Goal: Task Accomplishment & Management: Use online tool/utility

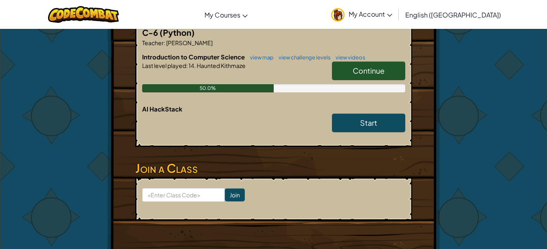
scroll to position [157, 0]
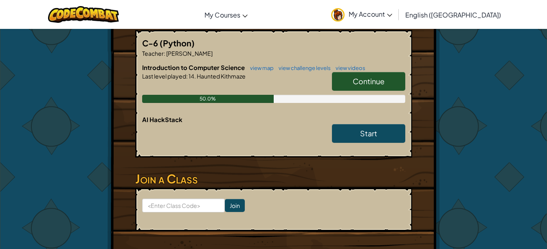
click at [367, 86] on span "Continue" at bounding box center [369, 81] width 32 height 9
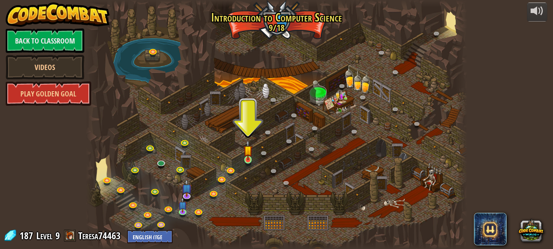
click at [248, 157] on img at bounding box center [247, 150] width 9 height 20
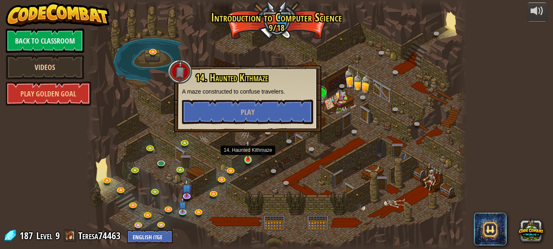
click at [251, 146] on img at bounding box center [247, 150] width 9 height 20
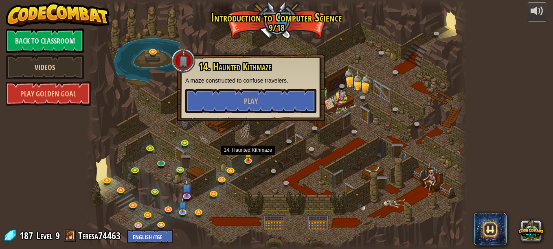
click at [258, 120] on div "14. Haunted Kithmaze A maze constructed to confuse travelers. Play" at bounding box center [250, 88] width 147 height 67
click at [291, 83] on p "A maze constructed to confuse travelers." at bounding box center [250, 81] width 131 height 8
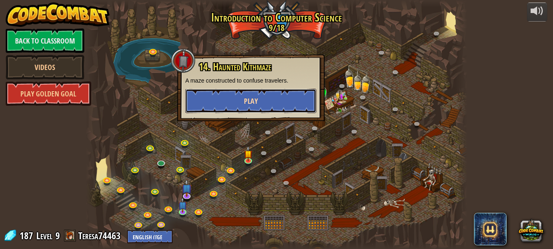
click at [284, 91] on button "Play" at bounding box center [250, 101] width 131 height 24
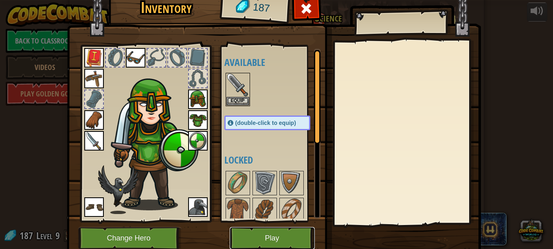
click at [291, 238] on button "Play" at bounding box center [272, 238] width 85 height 22
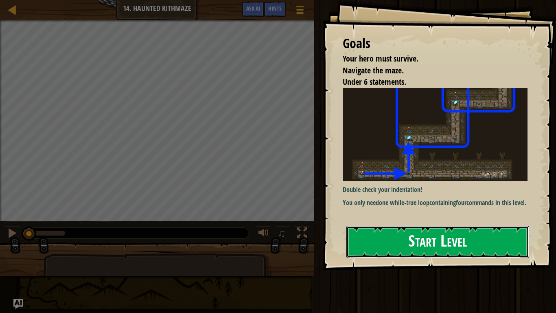
click at [452, 231] on button "Start Level" at bounding box center [438, 242] width 183 height 32
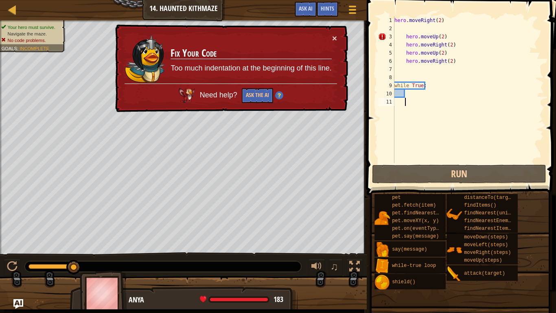
click at [471, 40] on div "hero . moveRight ( 2 ) hero . moveUp ( 2 ) hero . moveRight ( 2 ) hero . moveUp…" at bounding box center [468, 97] width 151 height 163
click at [489, 23] on div "hero . moveRight ( 2 ) hero . moveUp ( 2 ) hero . moveRight ( 2 ) hero . moveUp…" at bounding box center [468, 97] width 151 height 163
click at [461, 37] on div "hero . moveRight ( 2 ) hero . moveUp ( 2 ) hero . moveRight ( 2 ) hero . moveUp…" at bounding box center [468, 97] width 151 height 163
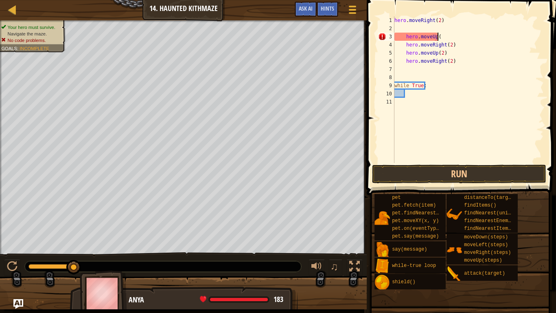
type textarea "h"
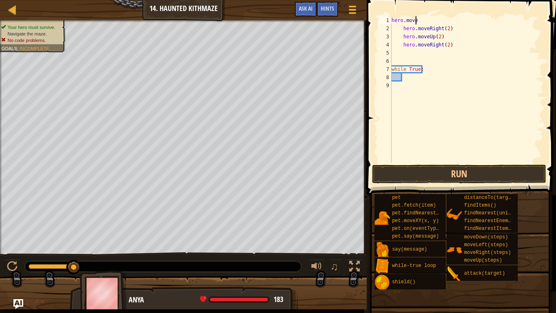
type textarea "h"
click at [452, 75] on div "hero . moveRight ( 2 ) hero . moveUp ( 2 ) hero . moveRight ( 2 ) while True :" at bounding box center [467, 97] width 154 height 163
type textarea "w"
type textarea "h"
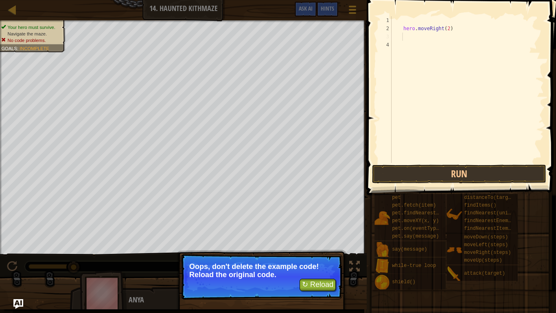
click at [198, 249] on p "Oops, don't delete the example code! Reload the original code." at bounding box center [261, 270] width 145 height 16
click at [315, 249] on button "↻ Reload" at bounding box center [318, 285] width 36 height 12
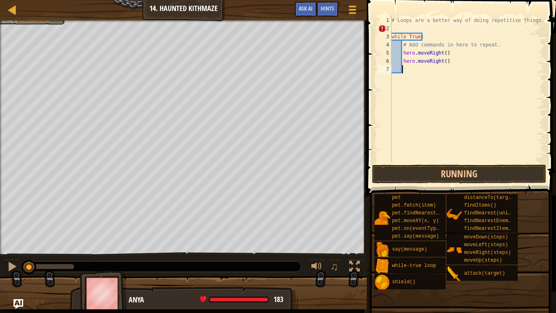
scroll to position [4, 0]
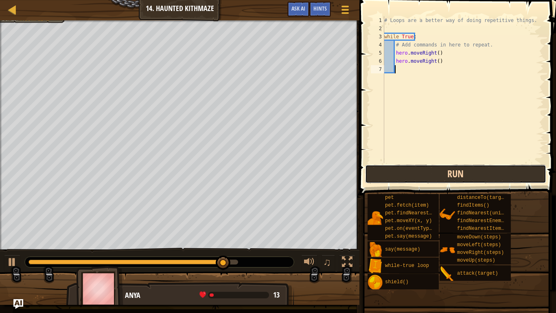
click at [515, 179] on button "Run" at bounding box center [455, 173] width 181 height 19
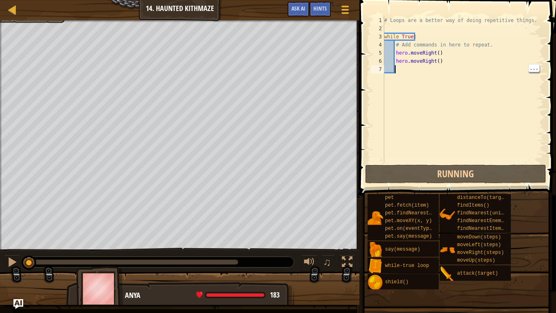
click at [473, 66] on div "# Loops are a better way of doing repetitive things. while True : # Add command…" at bounding box center [463, 97] width 161 height 163
click at [480, 64] on div "# Loops are a better way of doing repetitive things. while True : # Add command…" at bounding box center [463, 97] width 161 height 163
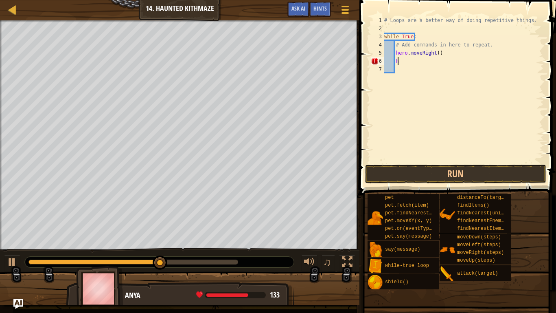
type textarea "h"
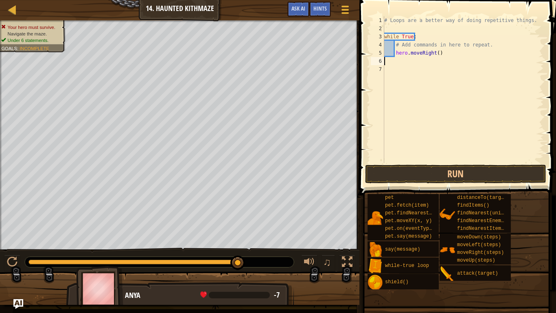
scroll to position [4, 0]
click at [442, 54] on div "# Loops are a better way of doing repetitive things. while True : # Add command…" at bounding box center [463, 97] width 161 height 163
type textarea "h"
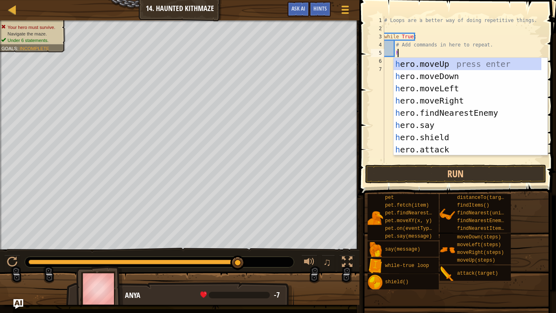
scroll to position [4, 1]
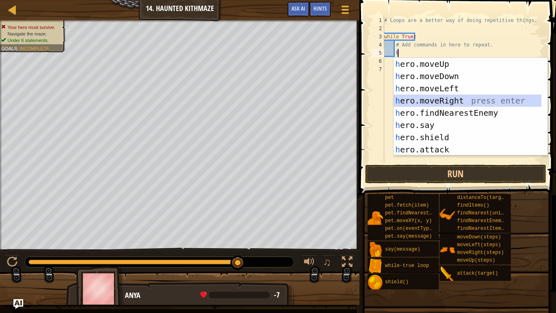
click at [450, 99] on div "h ero.moveUp press enter h ero.moveDown press enter h ero.moveLeft press enter …" at bounding box center [468, 119] width 148 height 122
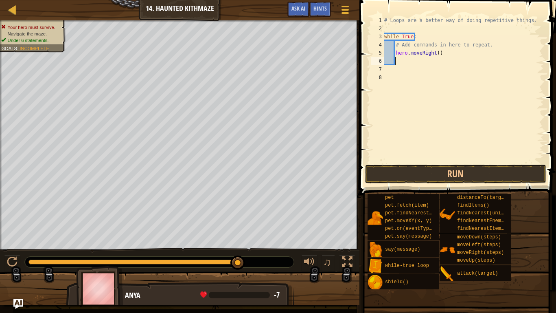
scroll to position [4, 0]
type textarea "h"
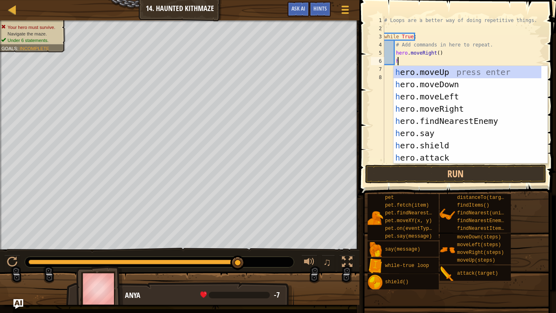
scroll to position [4, 1]
click at [456, 73] on div "h ero.moveUp press enter h ero.moveDown press enter h ero.moveLeft press enter …" at bounding box center [468, 127] width 148 height 122
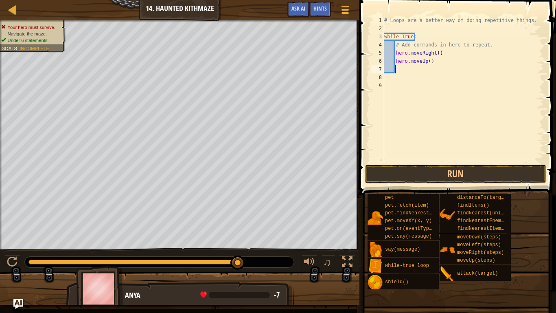
scroll to position [4, 0]
type textarea "h"
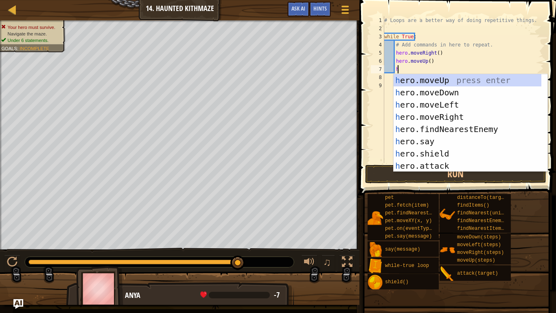
scroll to position [4, 1]
click at [437, 119] on div "h ero.moveUp press enter h ero.moveDown press enter h ero.moveLeft press enter …" at bounding box center [468, 135] width 148 height 122
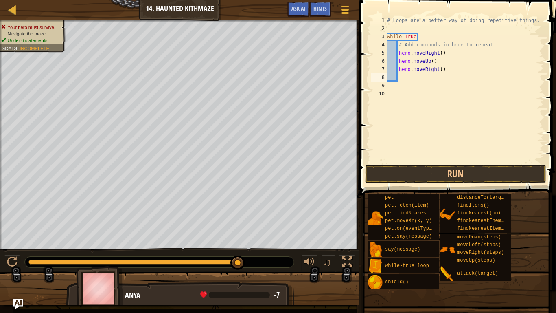
type textarea "h"
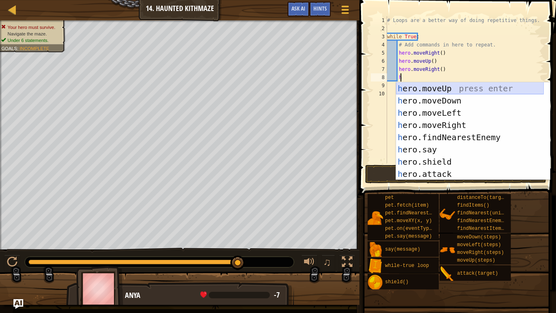
click at [462, 88] on div "h ero.moveUp press enter h ero.moveDown press enter h ero.moveLeft press enter …" at bounding box center [470, 143] width 148 height 122
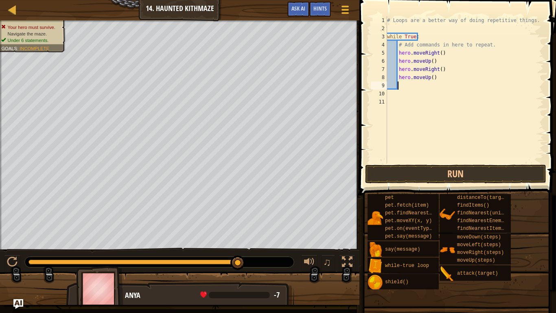
scroll to position [4, 0]
click at [431, 79] on div "# Loops are a better way of doing repetitive things. while True : # Add command…" at bounding box center [465, 97] width 159 height 163
click at [438, 70] on div "# Loops are a better way of doing repetitive things. while True : # Add command…" at bounding box center [465, 97] width 159 height 163
click at [430, 63] on div "# Loops are a better way of doing repetitive things. while True : # Add command…" at bounding box center [465, 97] width 159 height 163
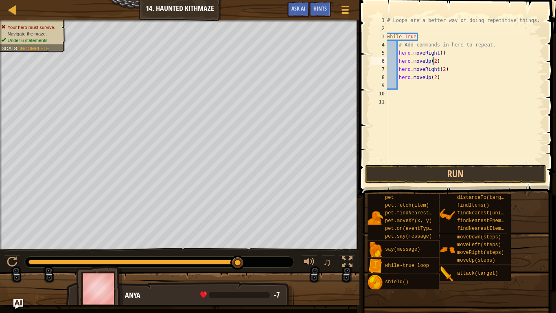
click at [438, 55] on div "# Loops are a better way of doing repetitive things. while True : # Add command…" at bounding box center [465, 97] width 159 height 163
type textarea "hero.moveRight(2)"
click at [530, 176] on button "Run" at bounding box center [455, 173] width 181 height 19
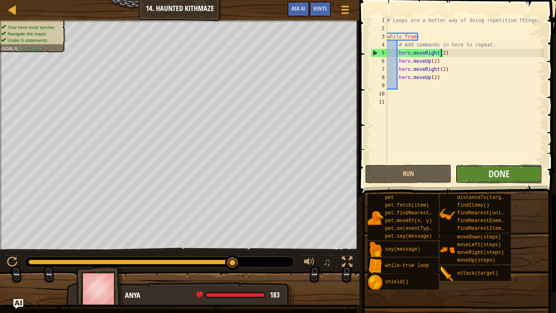
click at [529, 177] on button "Done" at bounding box center [499, 173] width 86 height 19
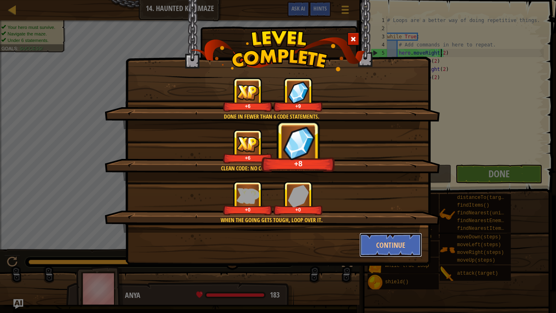
click at [410, 239] on button "Continue" at bounding box center [391, 244] width 63 height 24
click at [406, 241] on div "Done in fewer than 6 code statements. +6 +9 Clean code: no code errors or warni…" at bounding box center [278, 156] width 556 height 313
click at [398, 233] on div "Done in fewer than 6 code statements. +6 +9 Clean code: no code errors or warni…" at bounding box center [278, 156] width 556 height 313
click at [406, 234] on div "Done in fewer than 6 code statements. +6 +9 Clean code: no code errors or warni…" at bounding box center [278, 156] width 556 height 313
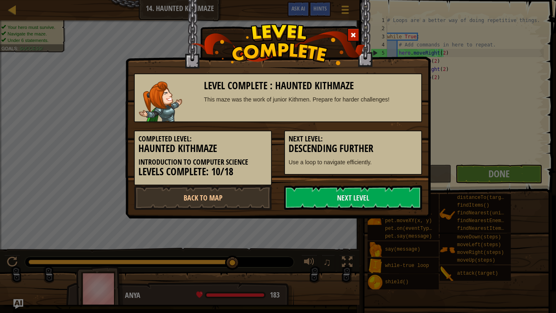
click at [399, 243] on div "Level Complete : Haunted Kithmaze This maze was the work of junior Kithmen. Pre…" at bounding box center [278, 156] width 556 height 313
click at [404, 245] on div "Level Complete : Haunted Kithmaze This maze was the work of junior Kithmen. Pre…" at bounding box center [278, 156] width 556 height 313
click at [368, 201] on link "Next Level" at bounding box center [353, 197] width 138 height 24
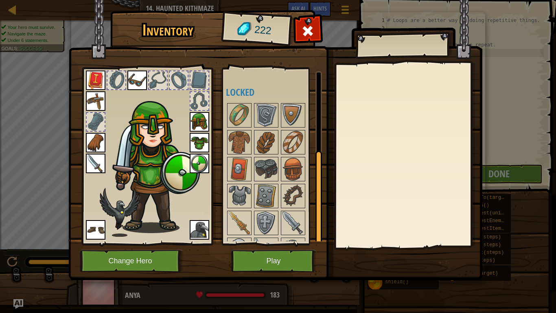
scroll to position [139, 0]
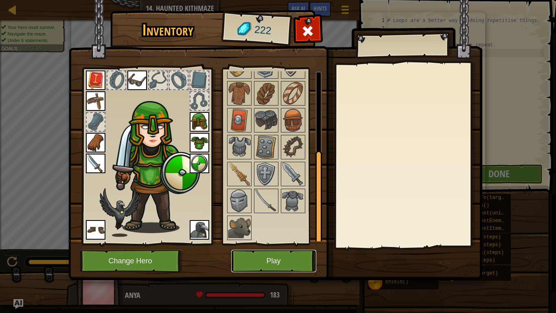
click at [274, 249] on button "Play" at bounding box center [273, 261] width 85 height 22
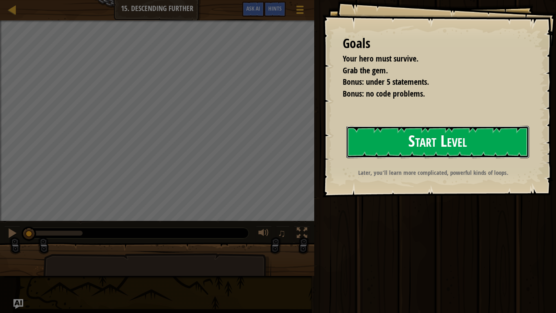
click at [383, 134] on button "Start Level" at bounding box center [438, 142] width 183 height 32
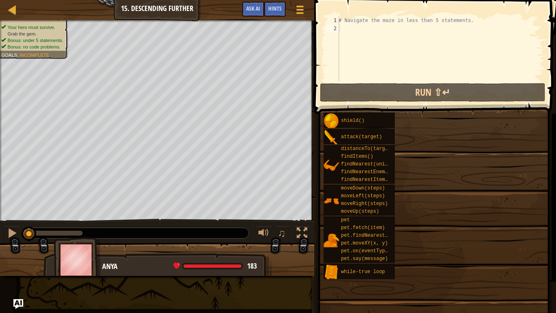
click at [484, 140] on div "shield() attack(target) distanceTo(target) findItems() findNearest(units) findN…" at bounding box center [436, 195] width 227 height 167
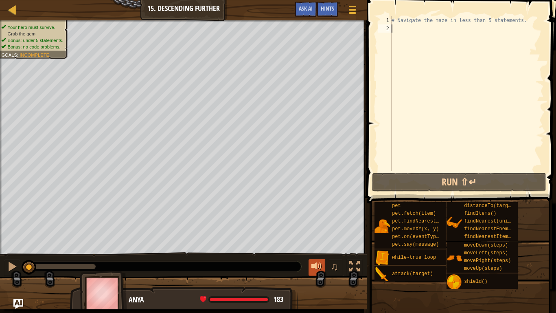
type textarea "h"
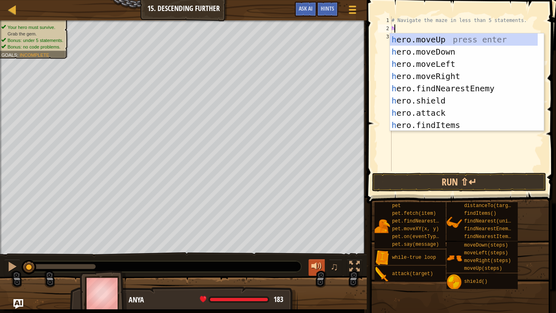
scroll to position [4, 0]
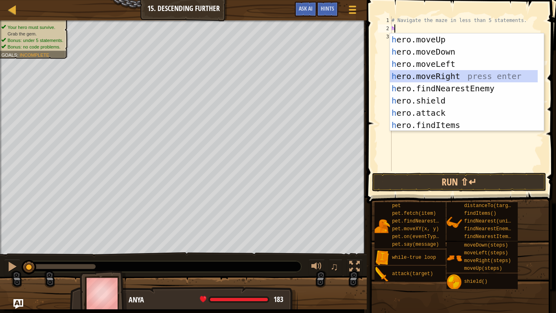
click at [466, 73] on div "h ero.moveUp press enter h ero.moveDown press enter h ero.moveLeft press enter …" at bounding box center [464, 94] width 148 height 122
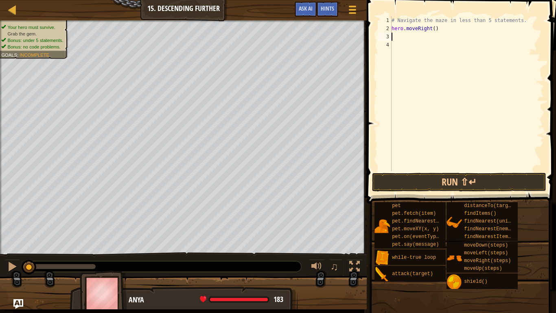
click at [433, 29] on div "# Navigate the maze in less than 5 statements. hero . moveRight ( )" at bounding box center [467, 101] width 154 height 171
type textarea "hero.moveRight()"
click at [424, 45] on div "# Navigate the maze in less than 5 statements. hero . moveRight ( )" at bounding box center [467, 101] width 154 height 171
click at [424, 34] on div "# Navigate the maze in less than 5 statements. hero . moveRight ( )" at bounding box center [467, 101] width 154 height 171
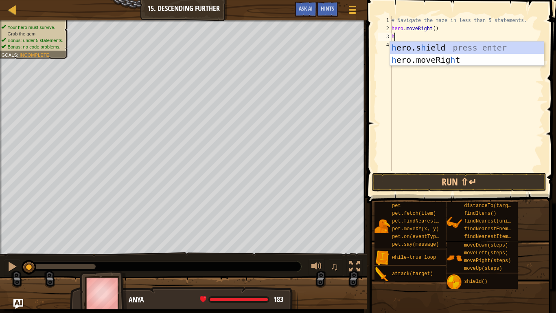
type textarea "h"
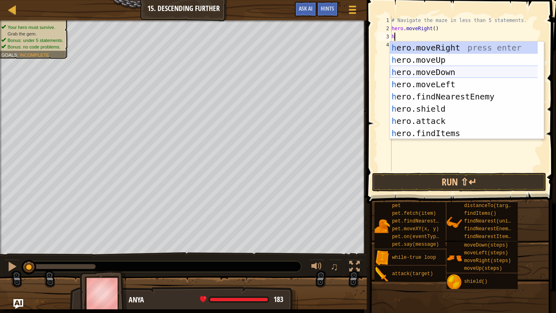
click at [438, 70] on div "h ero.moveRight press enter h ero.moveUp press enter h ero.moveDown press enter…" at bounding box center [467, 103] width 154 height 122
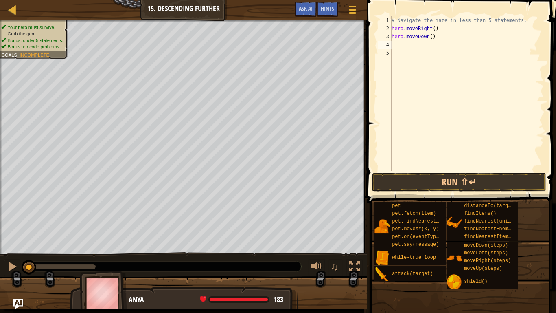
type textarea "h"
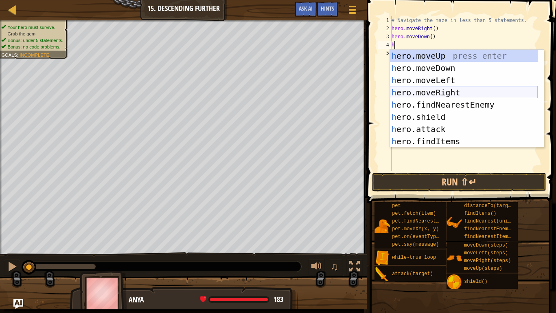
click at [446, 91] on div "h ero.moveUp press enter h ero.moveDown press enter h ero.moveLeft press enter …" at bounding box center [464, 111] width 148 height 122
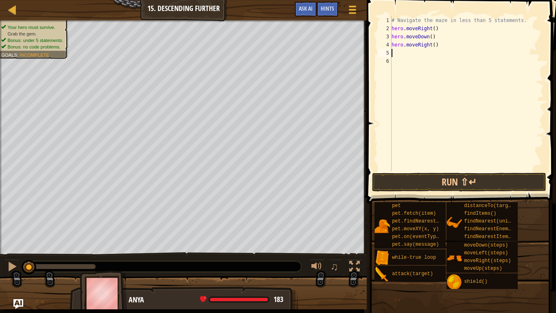
type textarea "h"
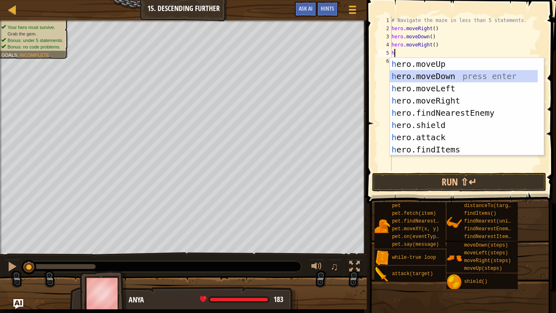
click at [450, 75] on div "h ero.moveUp press enter h ero.moveDown press enter h ero.moveLeft press enter …" at bounding box center [464, 119] width 148 height 122
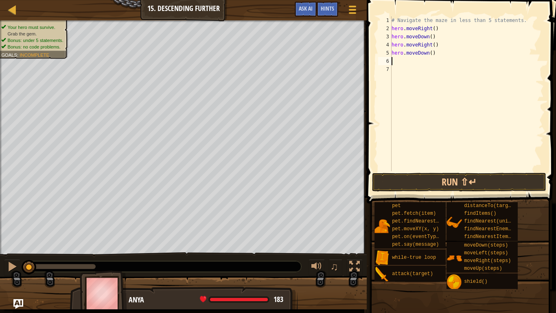
type textarea "h"
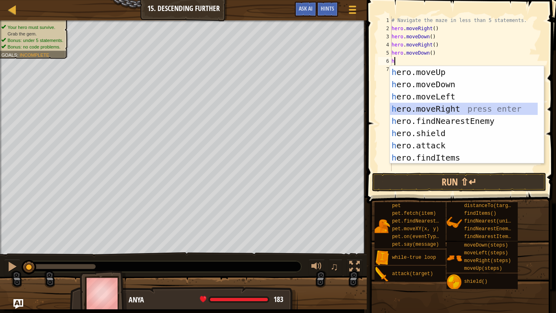
click at [458, 107] on div "h ero.moveUp press enter h ero.moveDown press enter h ero.moveLeft press enter …" at bounding box center [464, 127] width 148 height 122
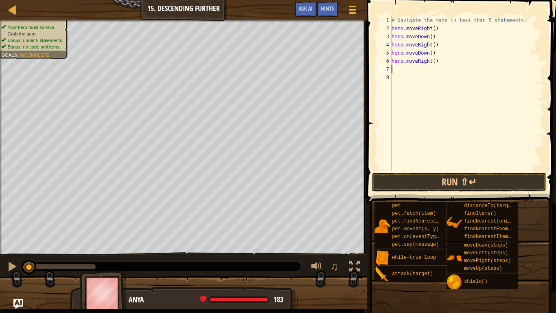
click at [432, 30] on div "# Navigate the maze in less than 5 statements. hero . moveRight ( ) hero . move…" at bounding box center [467, 101] width 154 height 171
click at [429, 35] on div "# Navigate the maze in less than 5 statements. hero . moveRight ( 3 ) hero . mo…" at bounding box center [467, 101] width 154 height 171
click at [431, 47] on div "# Navigate the maze in less than 5 statements. hero . moveRight ( 3 ) hero . mo…" at bounding box center [467, 101] width 154 height 171
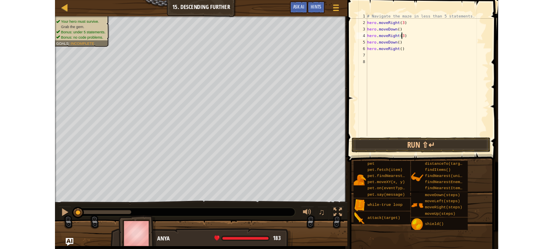
scroll to position [4, 3]
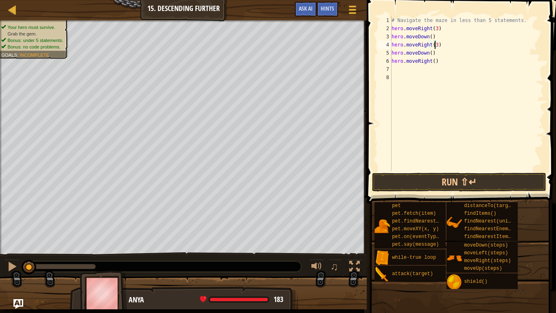
click at [432, 62] on div "# Navigate the maze in less than 5 statements. hero . moveRight ( 3 ) hero . mo…" at bounding box center [467, 101] width 154 height 171
click at [517, 186] on button "Run ⇧↵" at bounding box center [459, 182] width 174 height 19
click at [451, 182] on button "Running" at bounding box center [459, 182] width 174 height 19
click at [445, 186] on button "Running" at bounding box center [459, 182] width 174 height 19
click at [443, 185] on button "Running" at bounding box center [459, 182] width 174 height 19
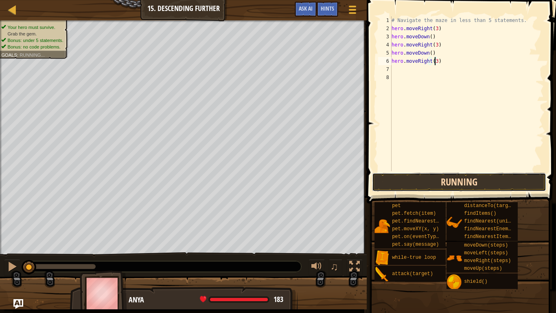
click at [450, 183] on button "Running" at bounding box center [459, 182] width 174 height 19
click at [452, 178] on button "Running" at bounding box center [459, 182] width 174 height 19
click at [454, 176] on button "Running" at bounding box center [459, 182] width 174 height 19
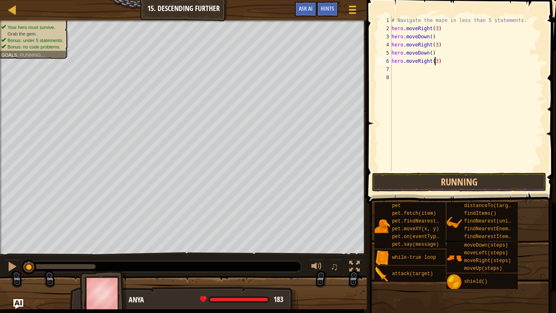
click at [458, 172] on span at bounding box center [462, 89] width 196 height 227
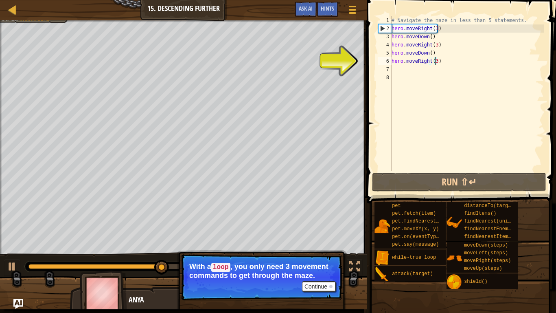
click at [433, 30] on div "# Navigate the maze in less than 5 statements. hero . moveRight ( 3 ) hero . mo…" at bounding box center [467, 101] width 154 height 171
click at [436, 29] on div "# Navigate the maze in less than 5 statements. hero . moveRight ( 3 ) hero . mo…" at bounding box center [467, 101] width 154 height 171
click at [434, 29] on div "# Navigate the maze in less than 5 statements. hero . moveRight ( 3 ) hero . mo…" at bounding box center [467, 101] width 154 height 171
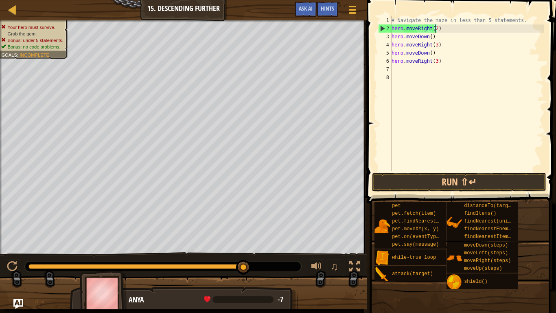
click at [435, 46] on div "# Navigate the maze in less than 5 statements. hero . moveRight ( 2 ) hero . mo…" at bounding box center [467, 101] width 154 height 171
click at [433, 61] on div "# Navigate the maze in less than 5 statements. hero . moveRight ( 2 ) hero . mo…" at bounding box center [467, 101] width 154 height 171
click at [434, 62] on div "# Navigate the maze in less than 5 statements. hero . moveRight ( 2 ) hero . mo…" at bounding box center [467, 101] width 154 height 171
type textarea "hero.moveRight(2)"
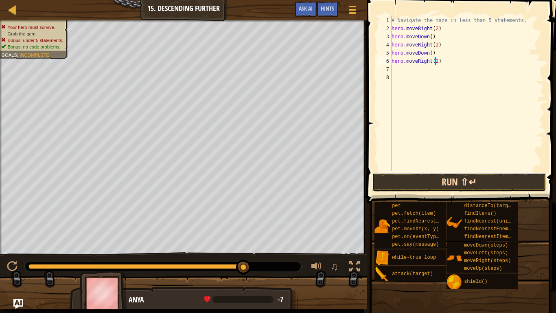
click at [529, 182] on button "Run ⇧↵" at bounding box center [459, 182] width 174 height 19
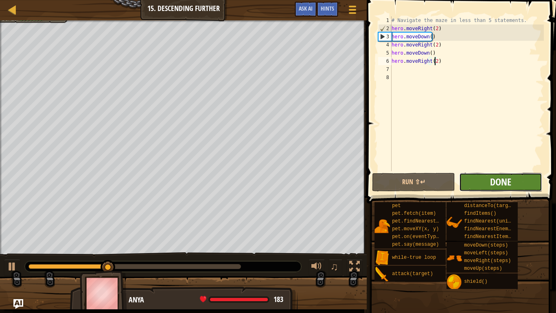
click at [502, 185] on span "Done" at bounding box center [500, 181] width 21 height 13
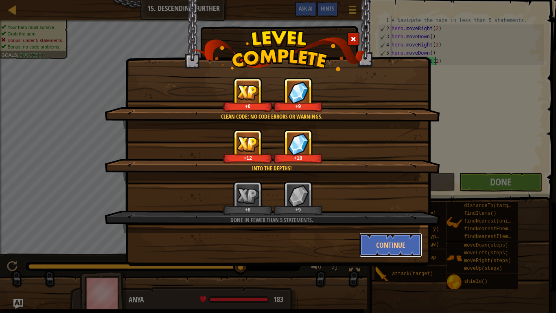
click at [401, 245] on button "Continue" at bounding box center [391, 244] width 63 height 24
click at [400, 243] on div "Clean code: no code errors or warnings. +6 +9 Into the depths! +12 +18 Done in …" at bounding box center [278, 156] width 556 height 313
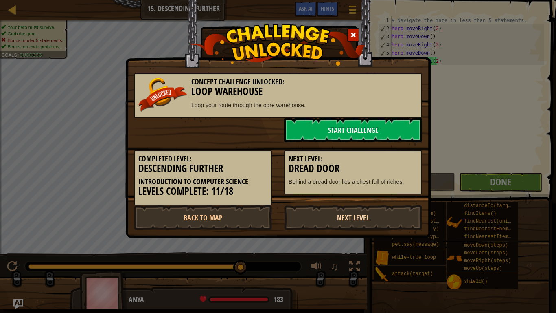
click at [337, 217] on link "Next Level" at bounding box center [353, 217] width 138 height 24
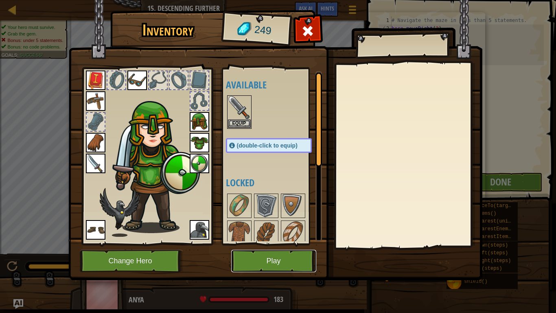
click at [278, 249] on button "Play" at bounding box center [273, 261] width 85 height 22
